Goal: Browse casually

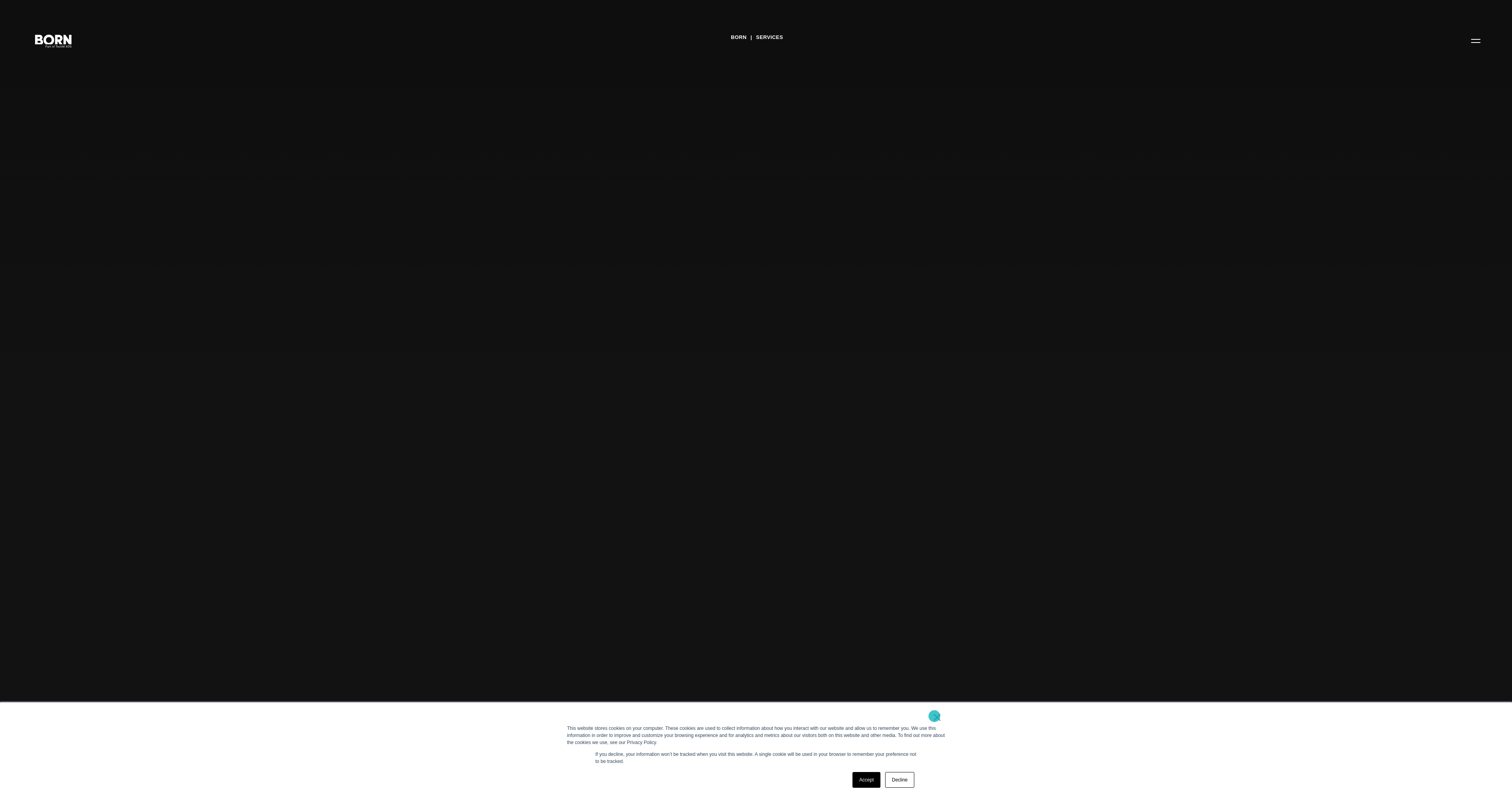
click at [936, 716] on link "×" at bounding box center [937, 717] width 9 height 7
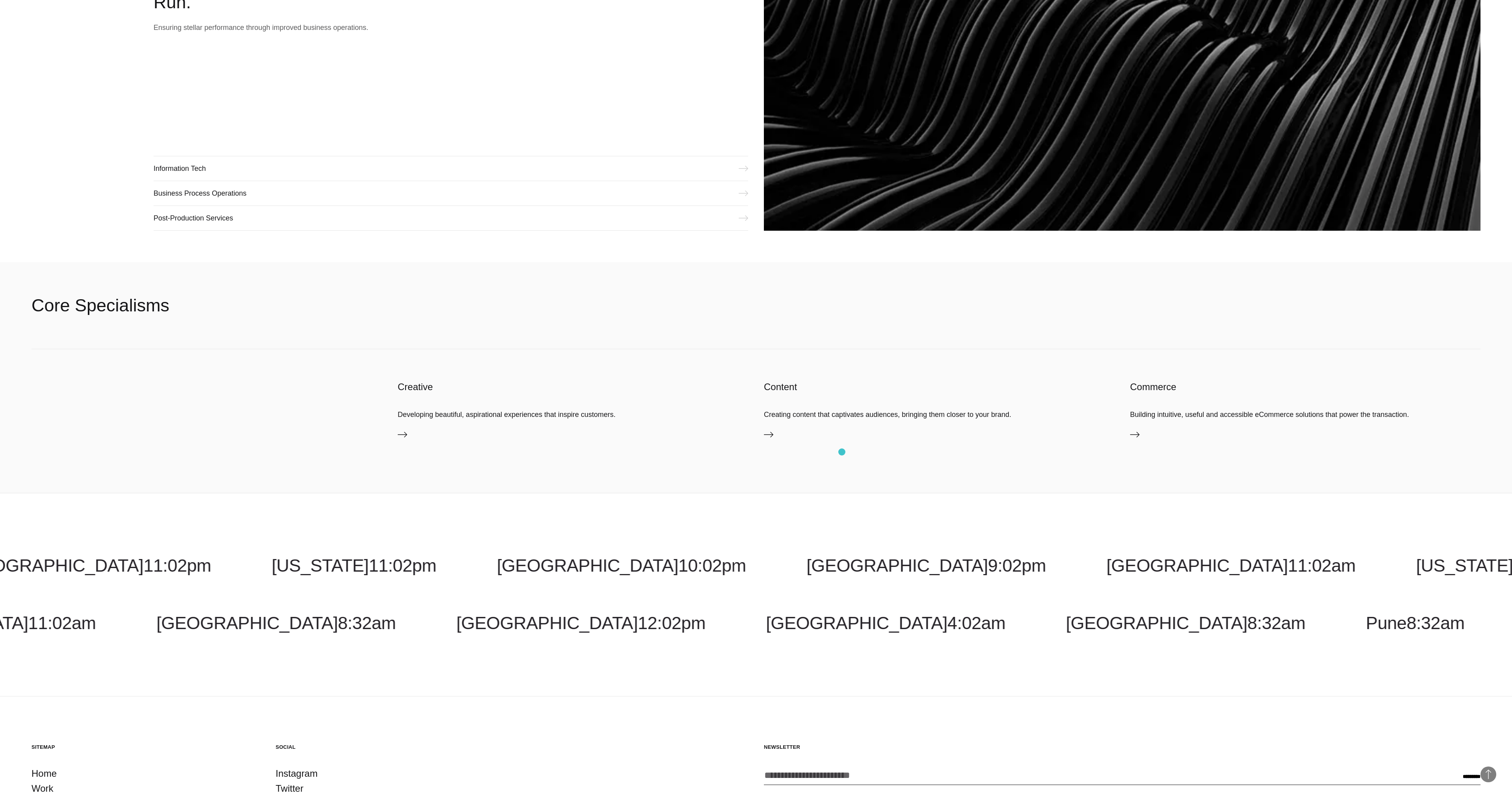
scroll to position [1653, 0]
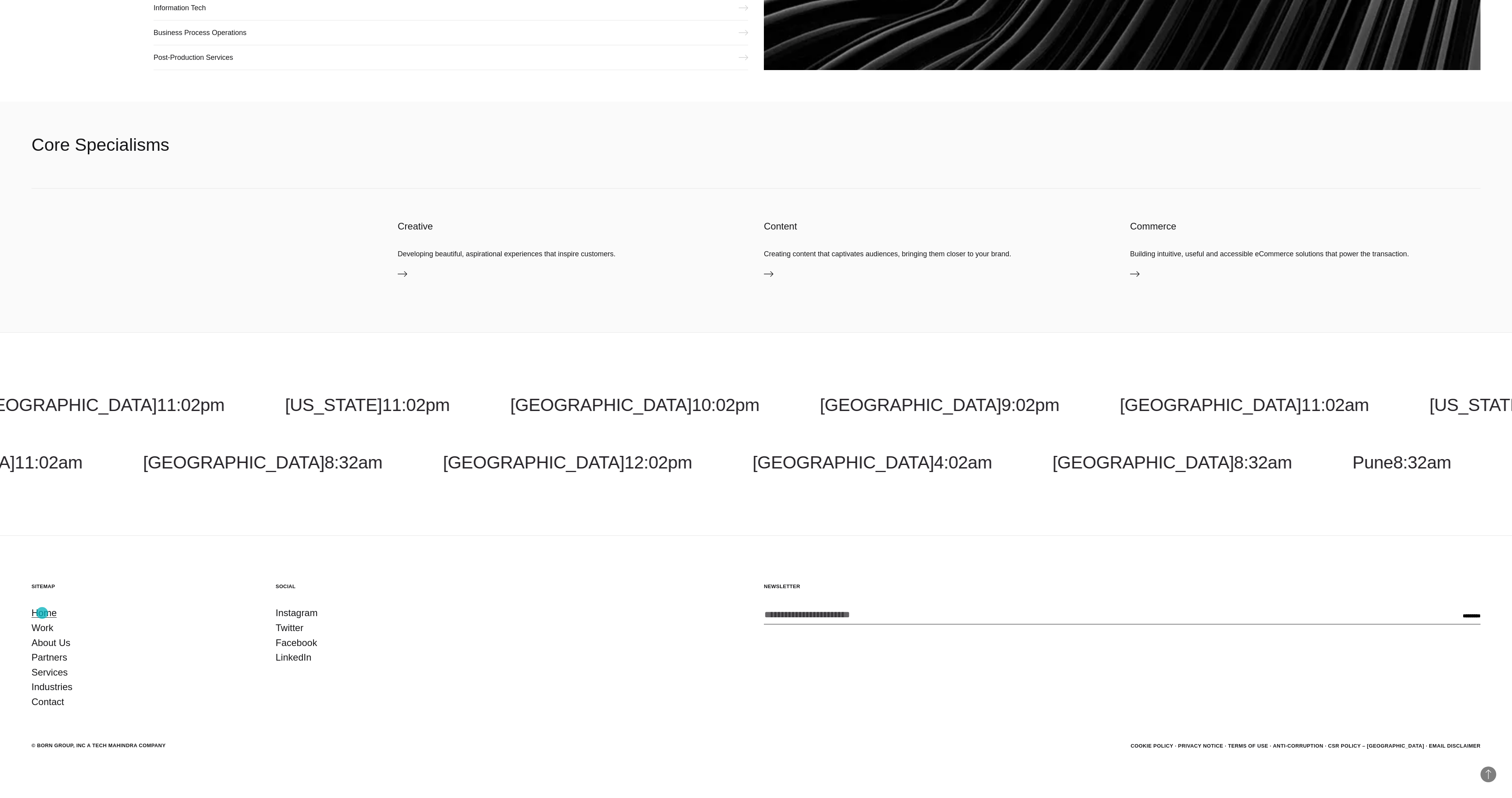
click at [44, 613] on link "Home" at bounding box center [44, 613] width 25 height 15
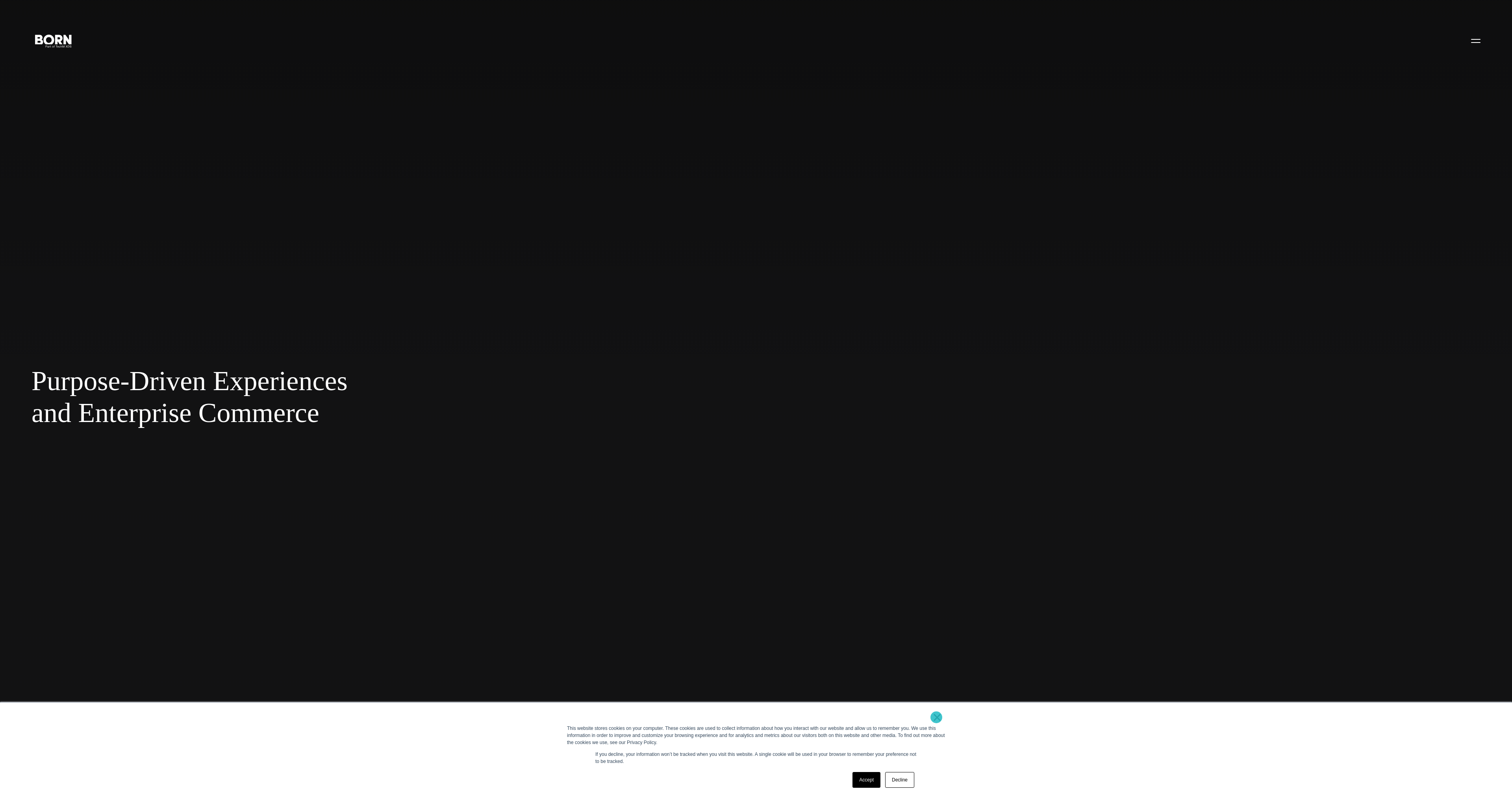
click at [936, 717] on link "×" at bounding box center [937, 717] width 9 height 7
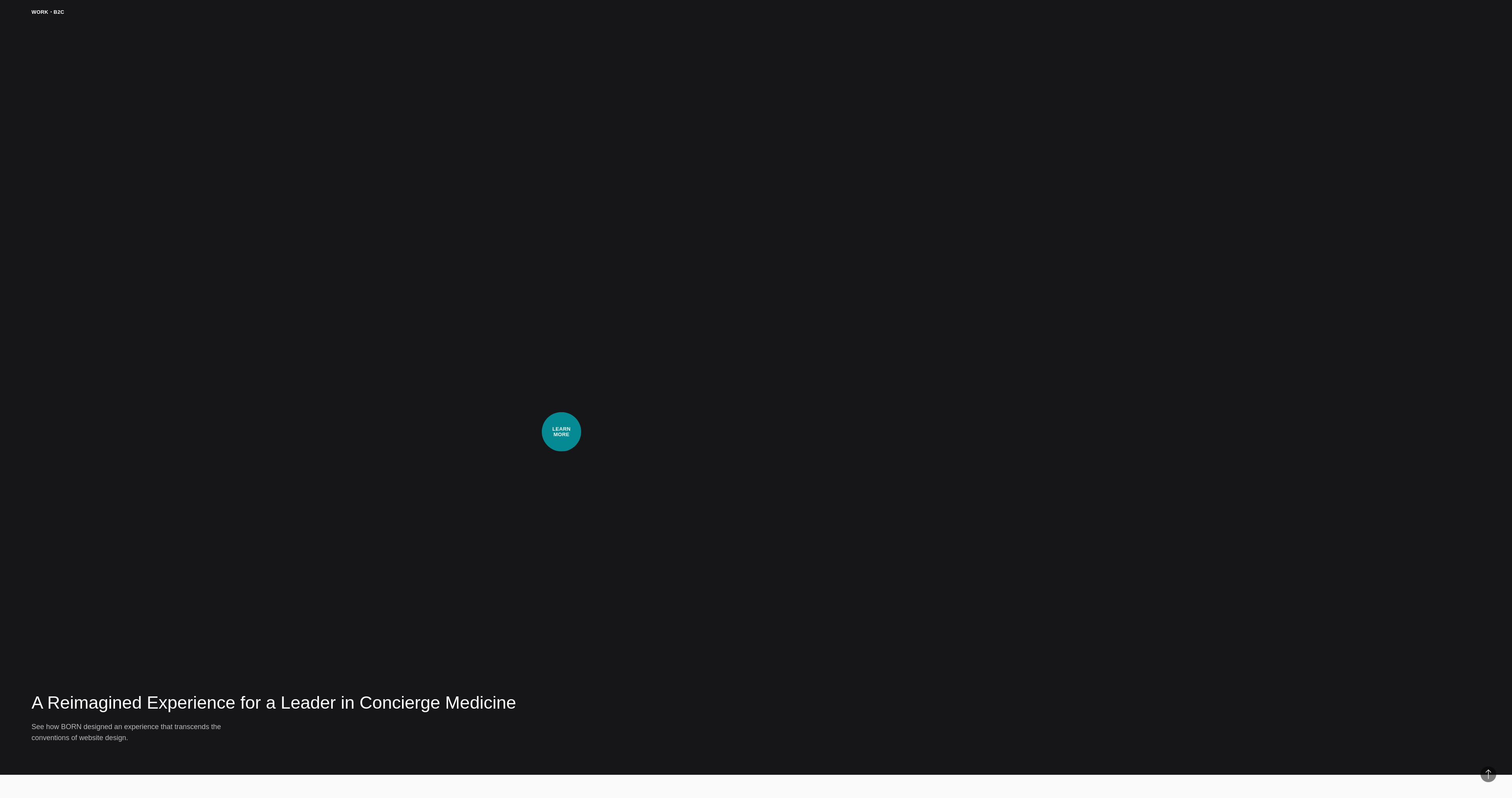
scroll to position [4015, 0]
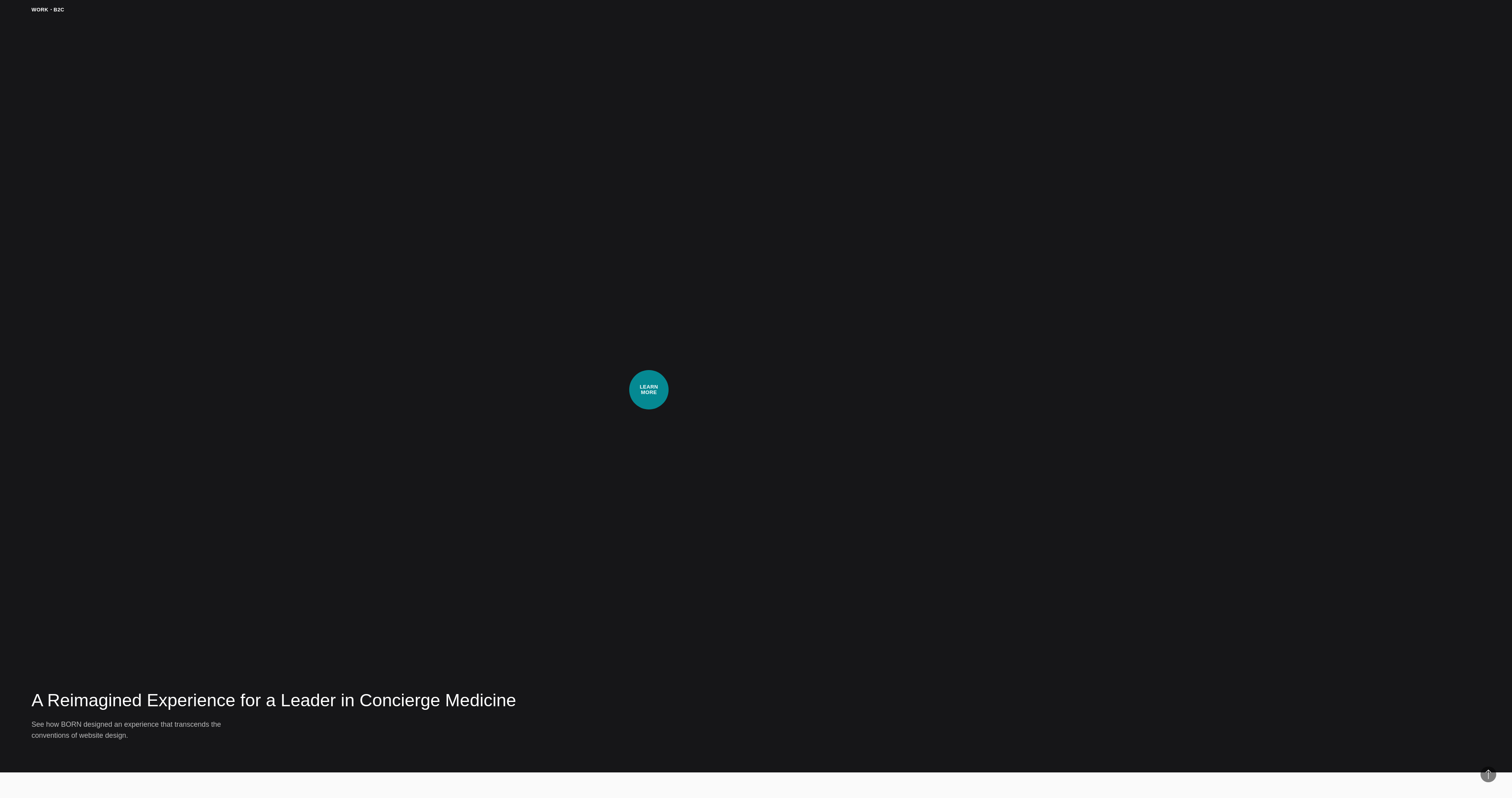
click at [649, 390] on div "A Reimagined Experience for a Leader in Concierge Medicine See how BORN designe…" at bounding box center [756, 373] width 1449 height 735
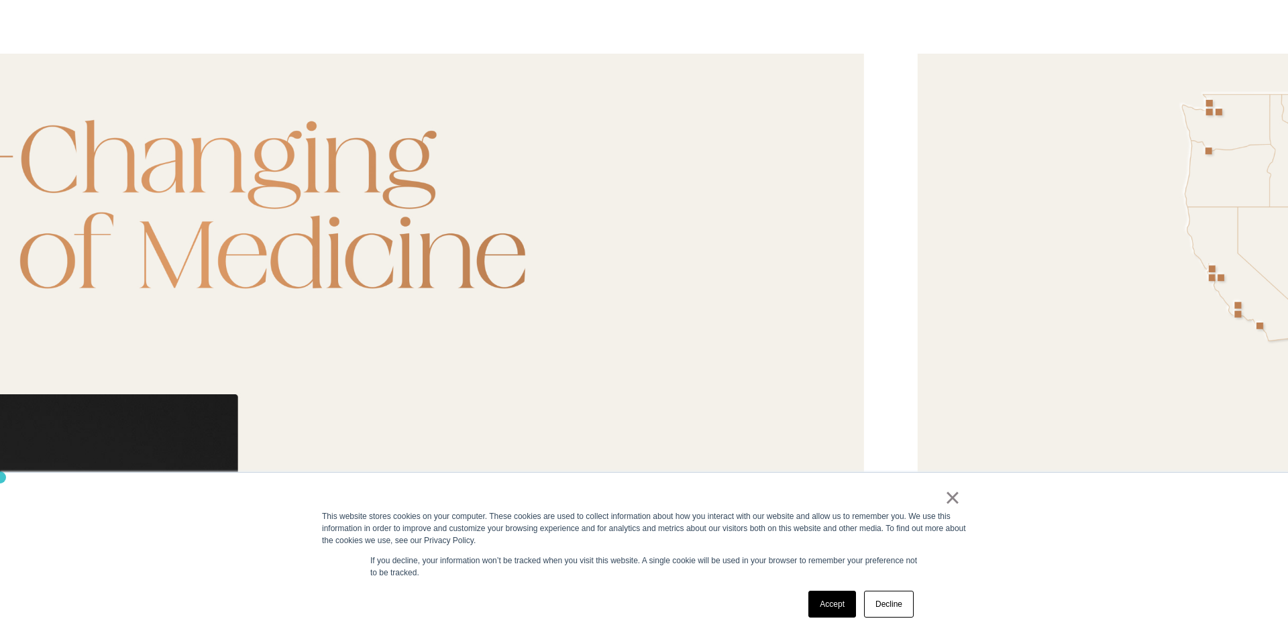
scroll to position [6141, 0]
